Goal: Task Accomplishment & Management: Complete application form

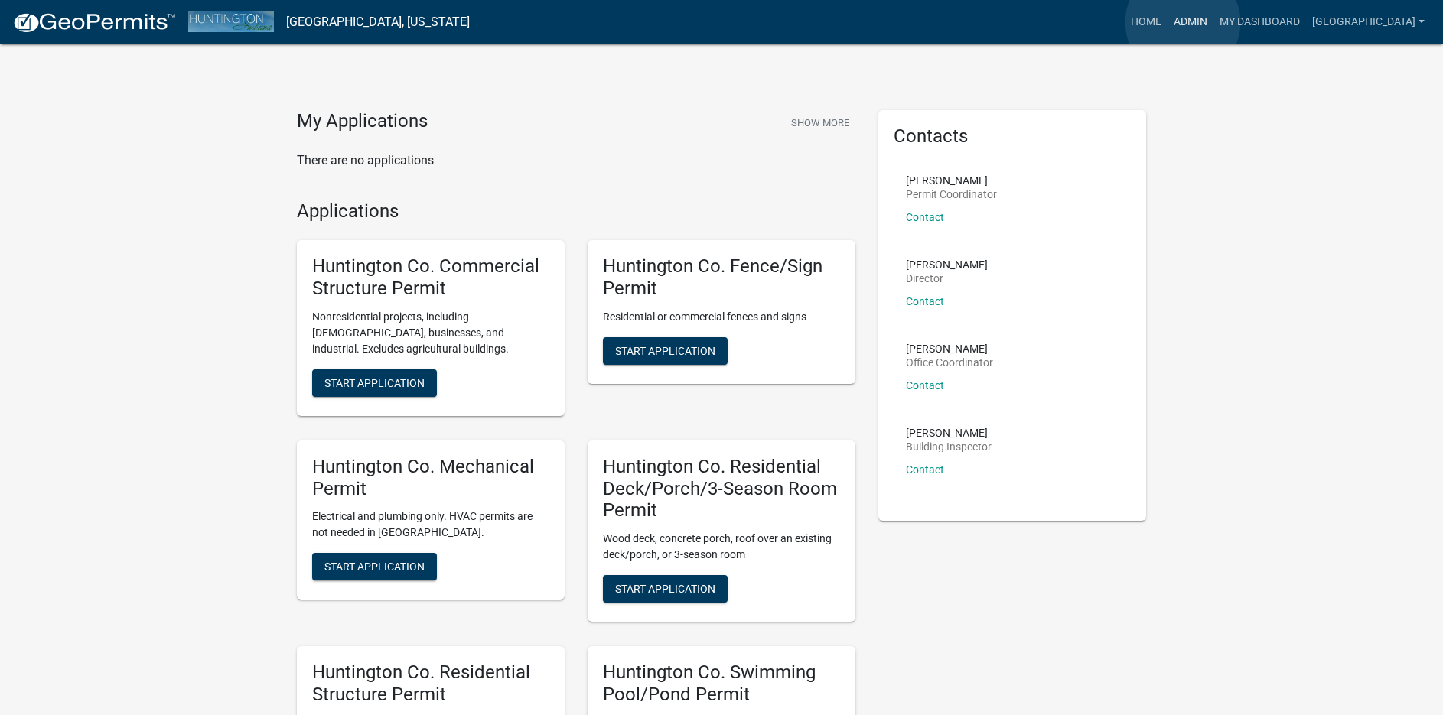
click at [1183, 22] on link "Admin" at bounding box center [1190, 22] width 46 height 29
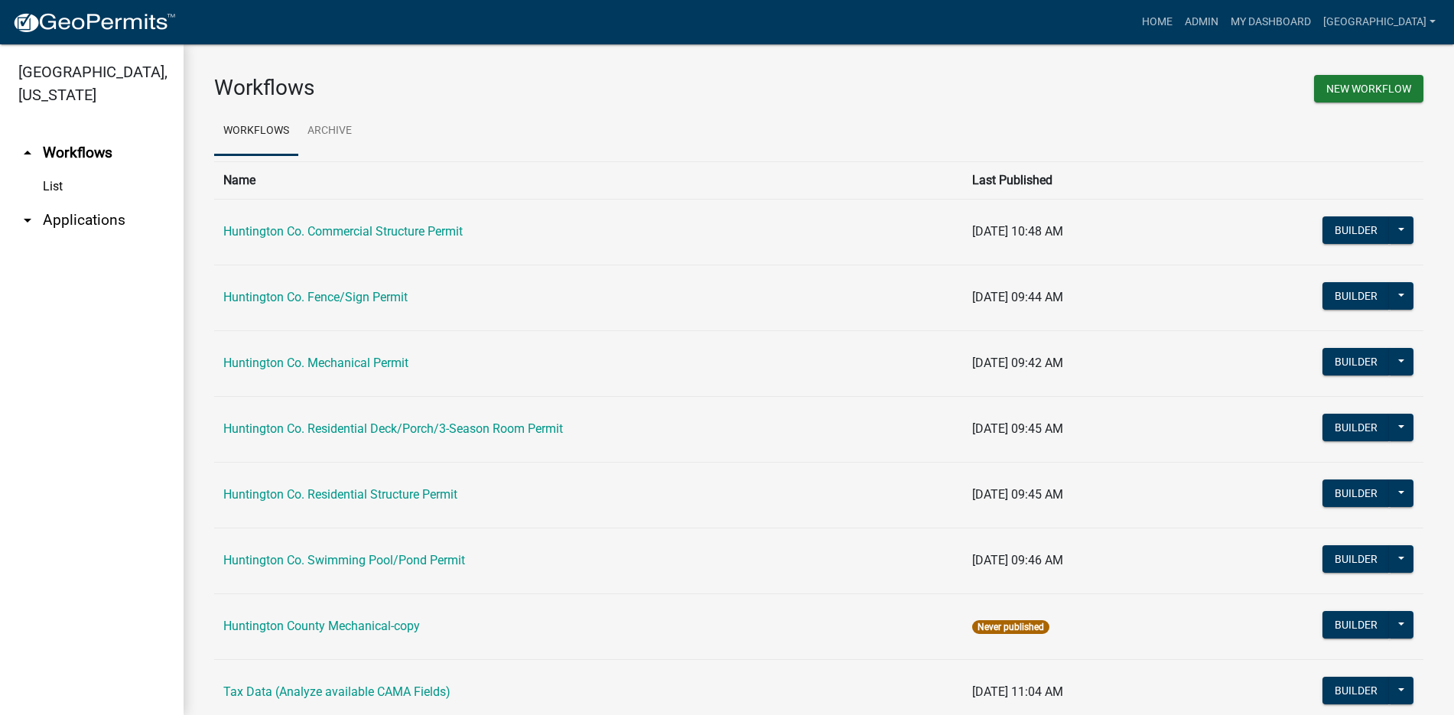
click at [96, 222] on link "arrow_drop_down Applications" at bounding box center [92, 220] width 184 height 37
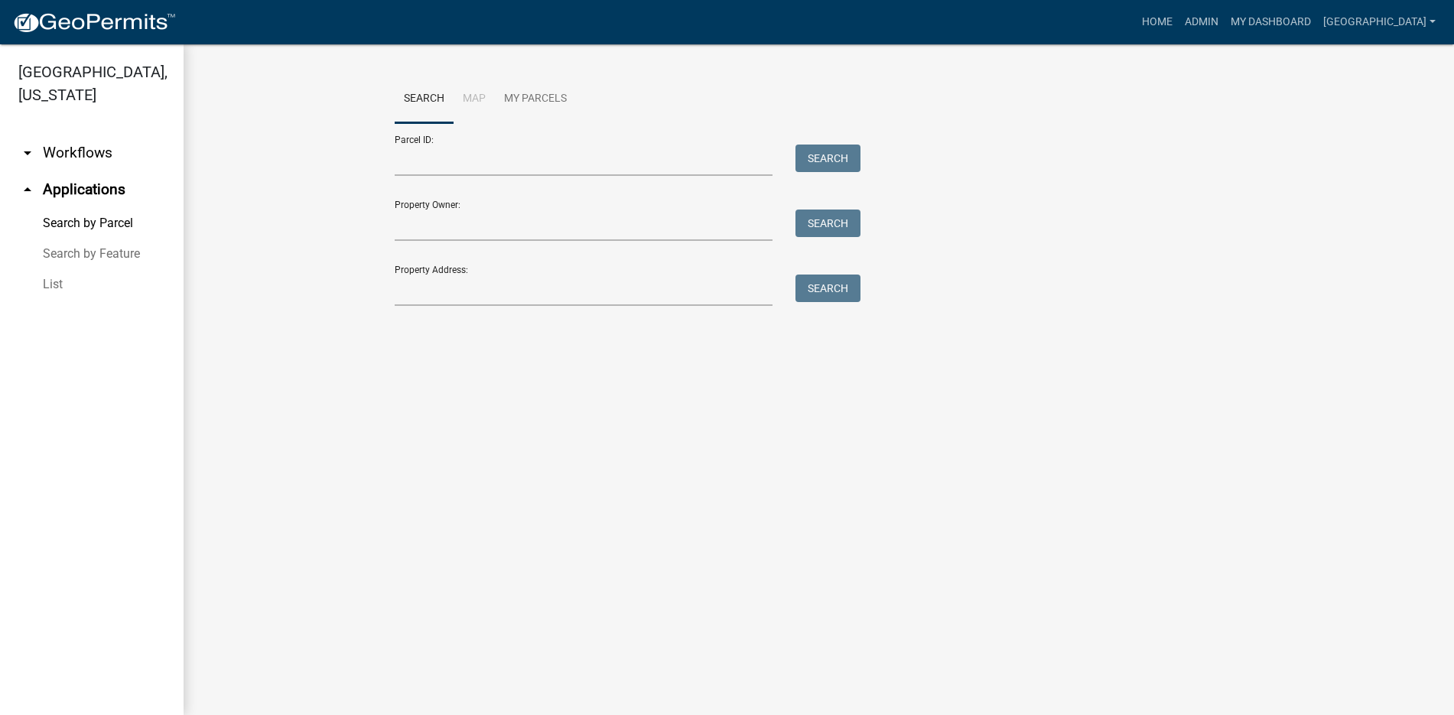
click at [63, 286] on link "List" at bounding box center [92, 284] width 184 height 31
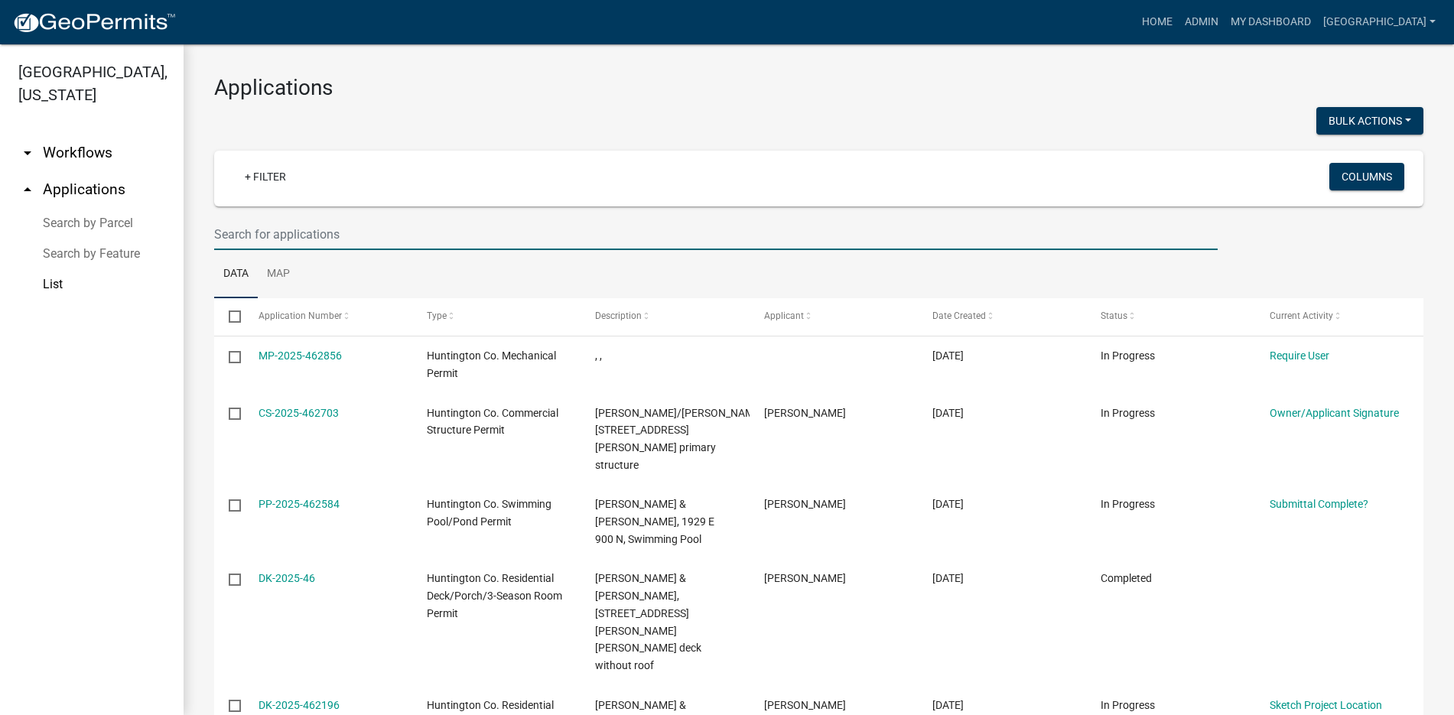
click at [285, 226] on input "text" at bounding box center [716, 234] width 1004 height 31
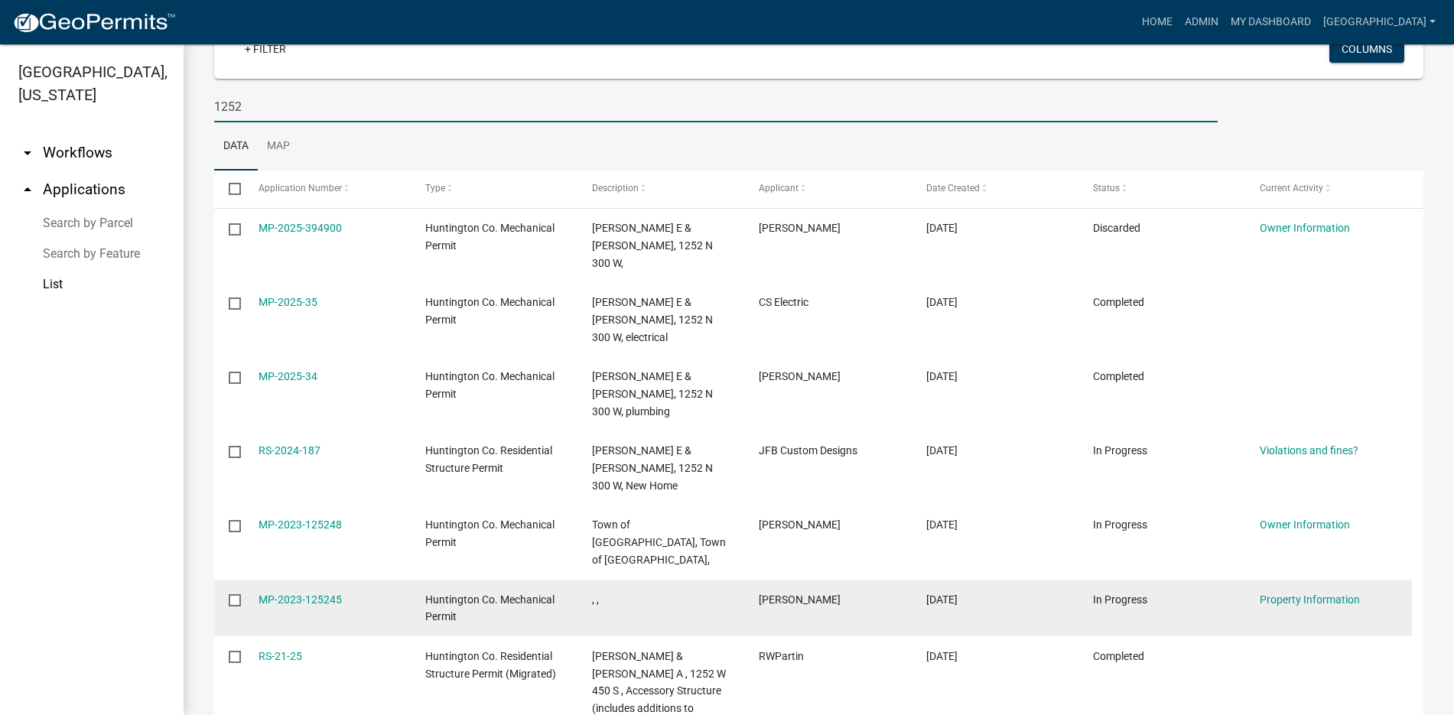
scroll to position [146, 0]
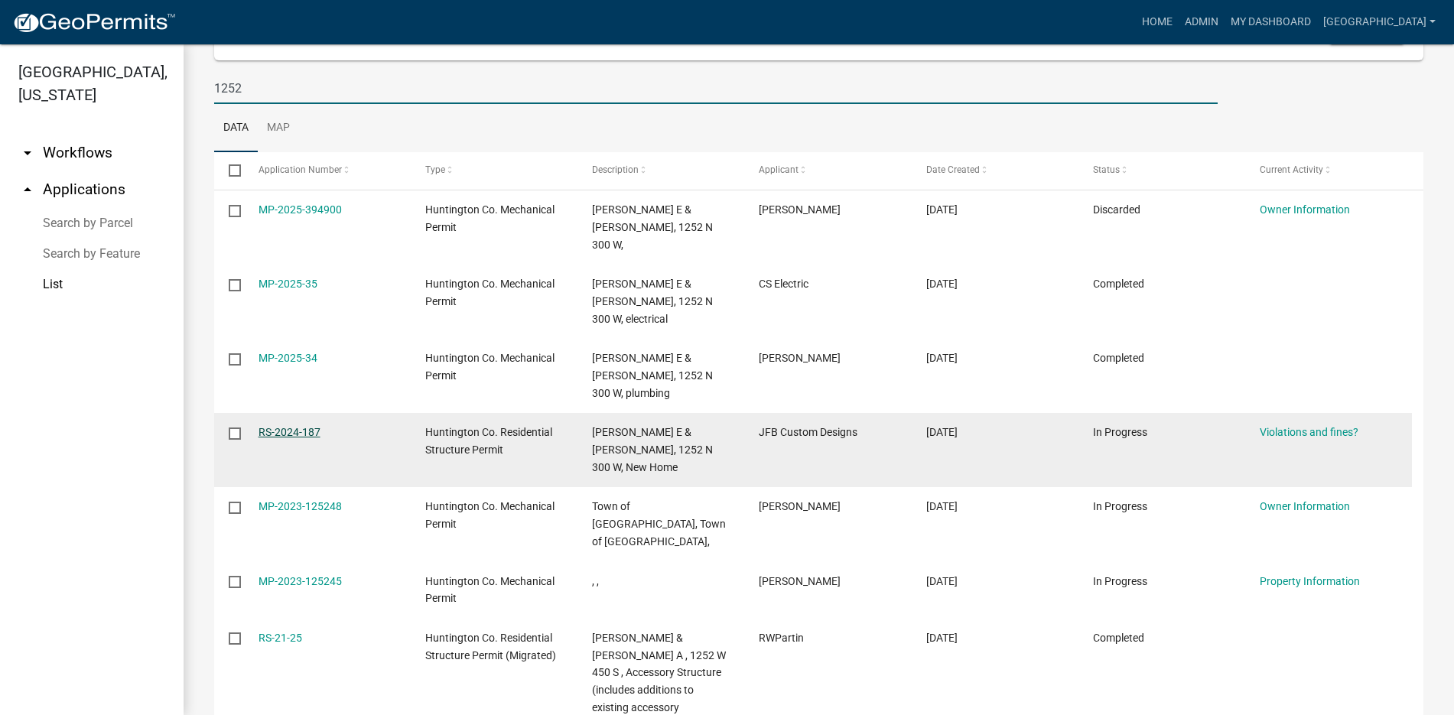
type input "1252"
click at [282, 426] on link "RS-2024-187" at bounding box center [290, 432] width 62 height 12
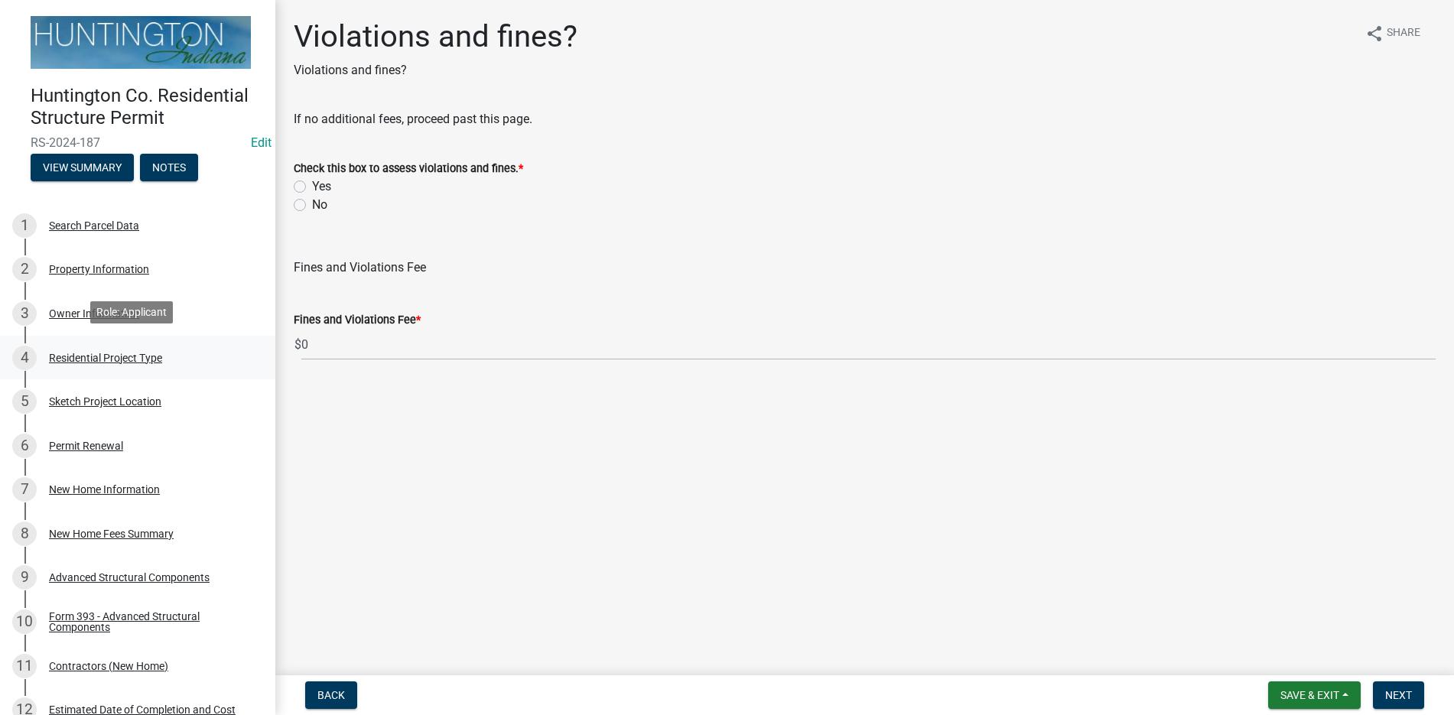
click at [146, 353] on div "Residential Project Type" at bounding box center [105, 358] width 113 height 11
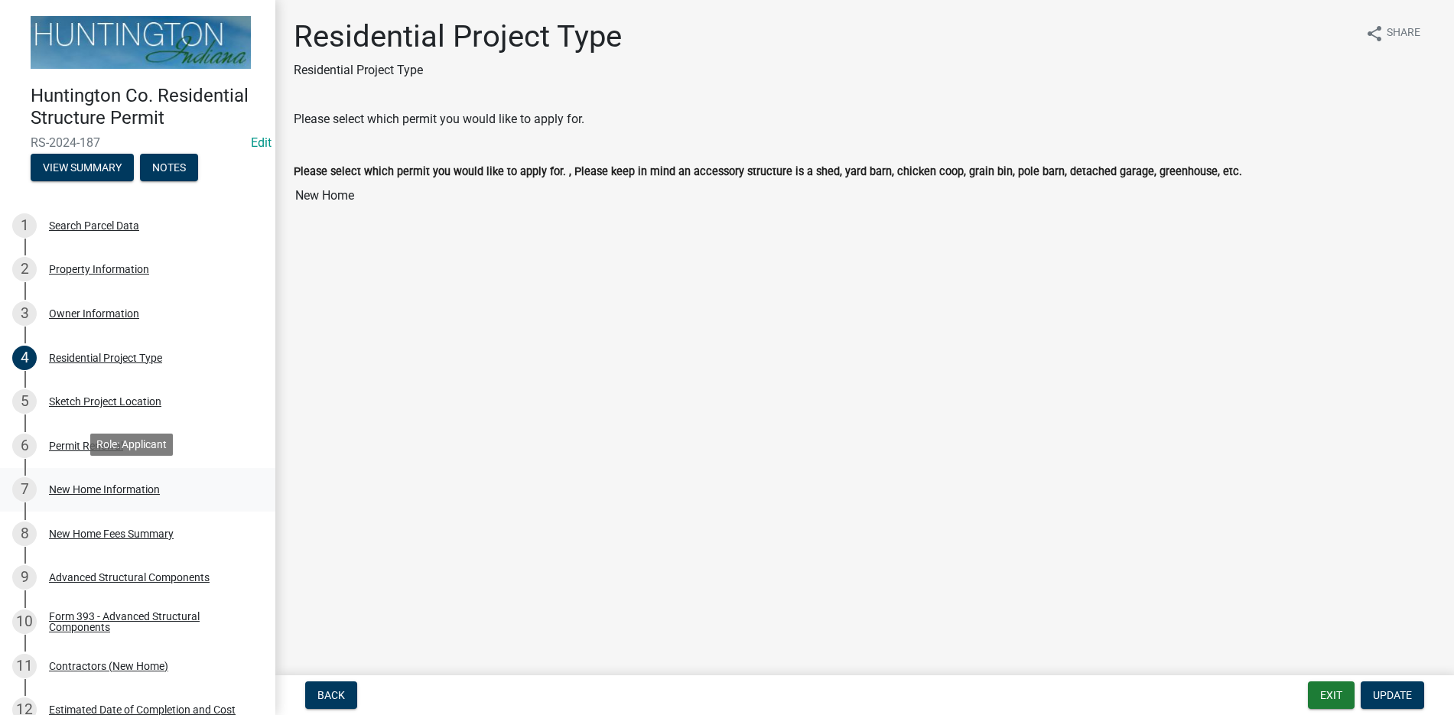
click at [110, 489] on div "New Home Information" at bounding box center [104, 489] width 111 height 11
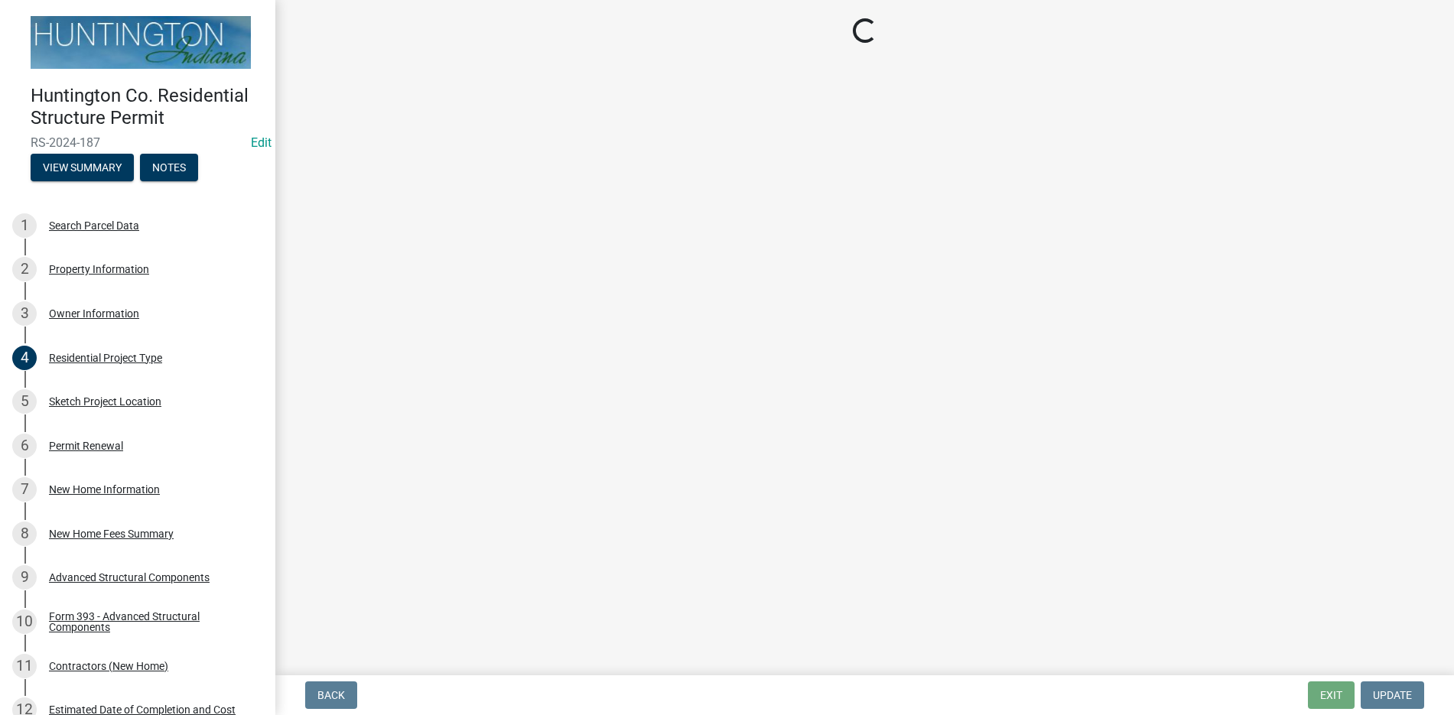
select select "7ac50c75-bd19-4200-a472-7ff7759bf044"
select select "ea78ae0f-dea0-4ed5-8e6a-85a7314a5255"
select select "49fa7b98-40b8-4bac-8f72-f60d248456ac"
select select "0d9baa0b-888b-4bf4-a03e-d269fc661fad"
select select "d2a8bd4c-a097-4bce-9a5a-ff12fb5849af"
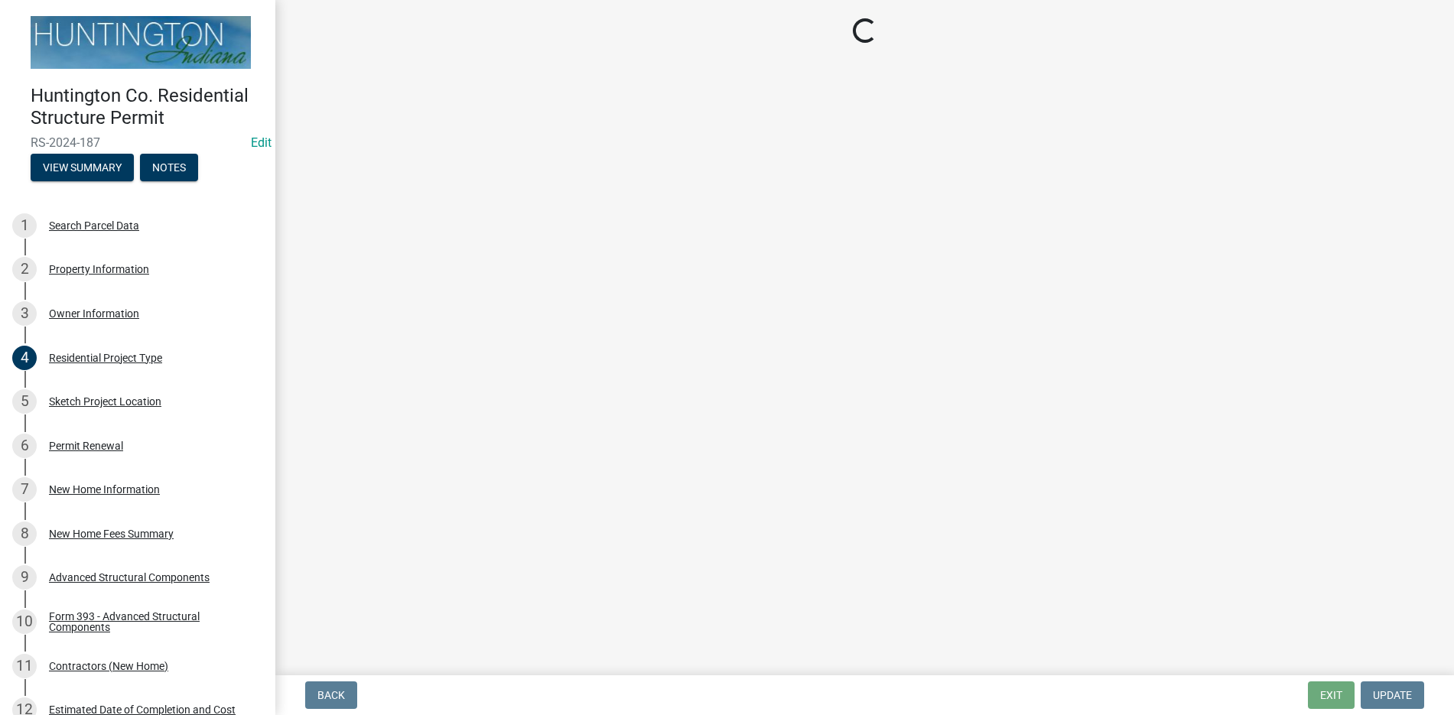
select select "b31be1c2-9c2f-4ccc-8d89-1b9c6e9e663a"
select select "8ebc9eb4-8ddc-4615-a23c-dd01b61ed39a"
select select "d638f1d7-1d1f-46dd-bcea-eee6395e296b"
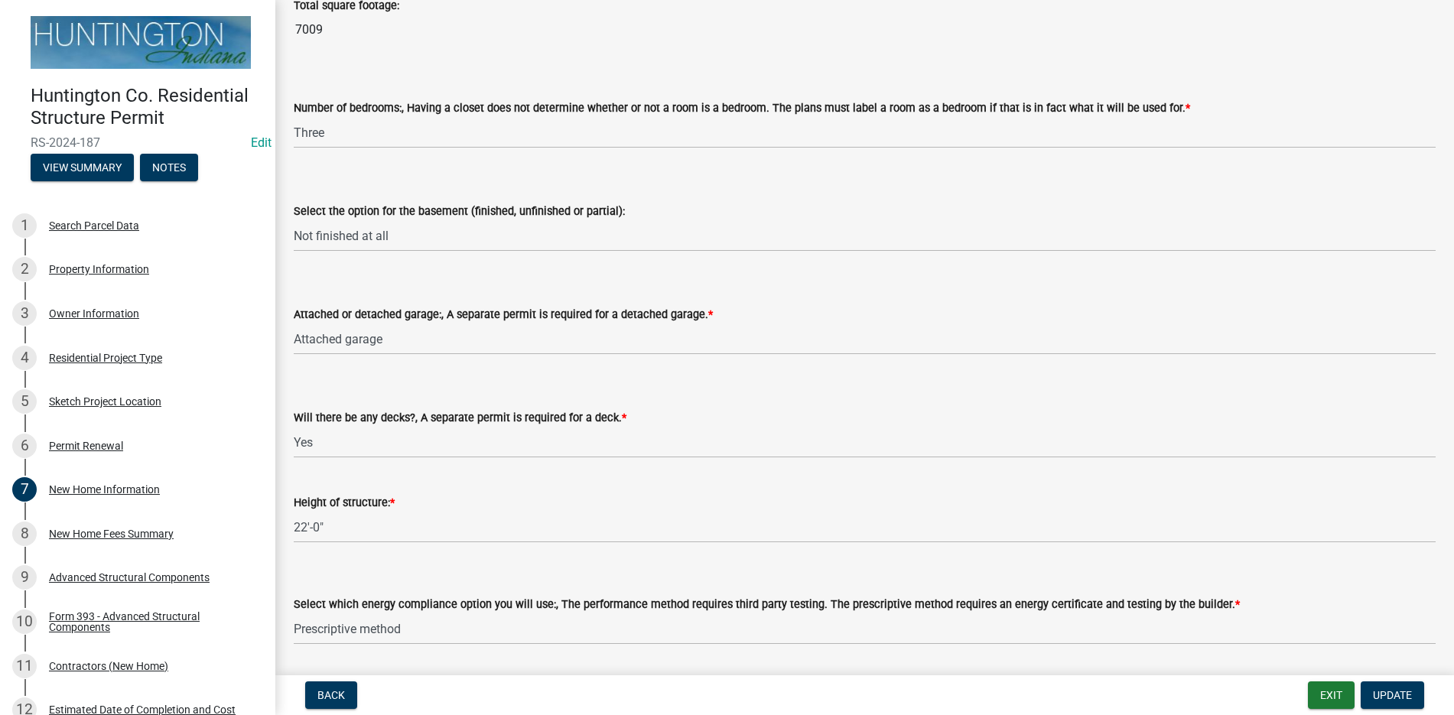
scroll to position [1586, 0]
